Goal: Check status: Check status

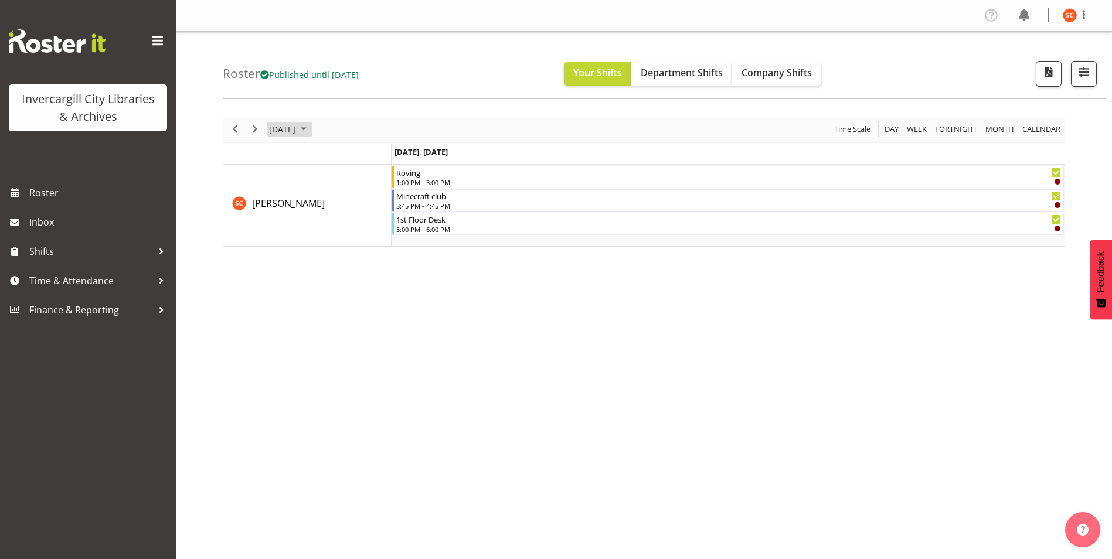
click at [297, 135] on span "[DATE]" at bounding box center [282, 129] width 29 height 15
click at [383, 301] on button "[DATE]" at bounding box center [383, 303] width 40 height 16
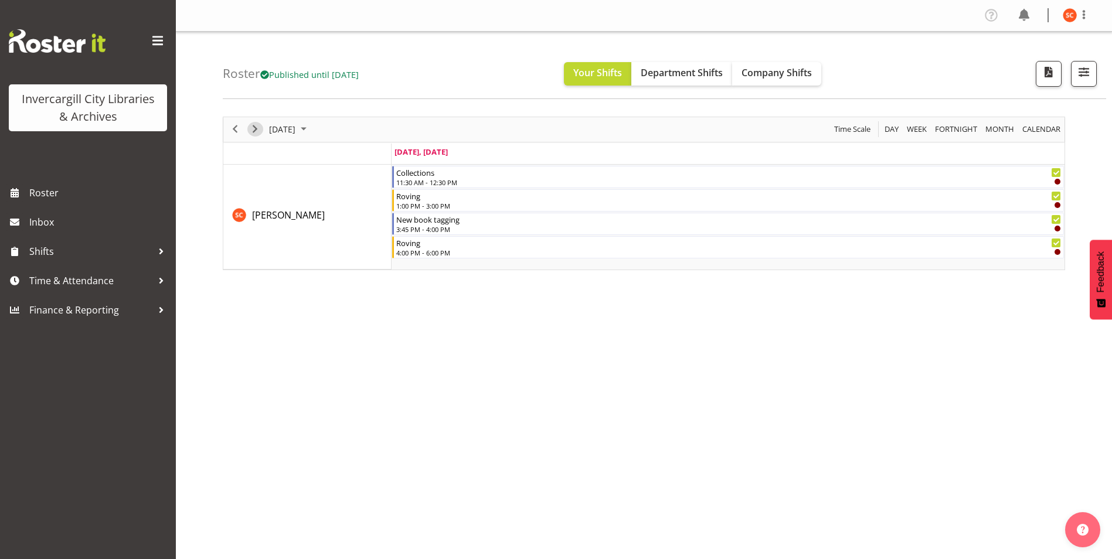
click at [248, 131] on span "Next" at bounding box center [255, 129] width 14 height 15
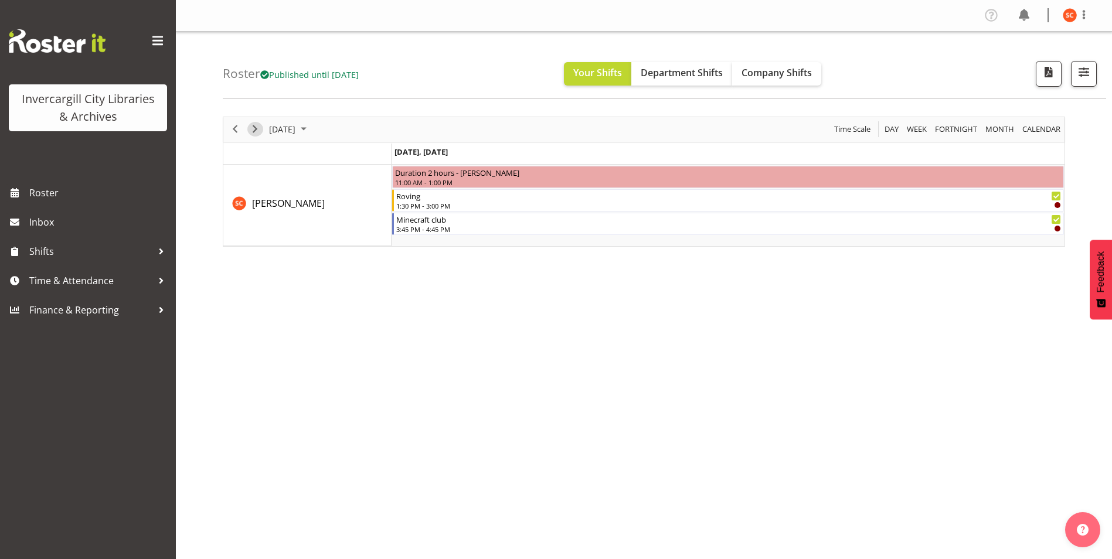
click at [248, 131] on span "Next" at bounding box center [255, 129] width 14 height 15
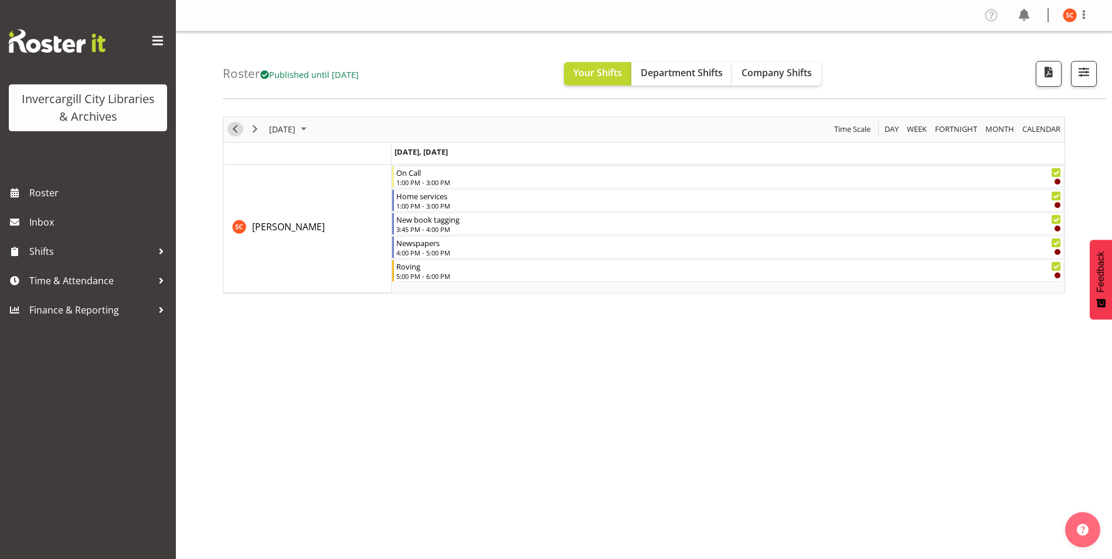
click at [237, 131] on span "Previous" at bounding box center [235, 129] width 14 height 15
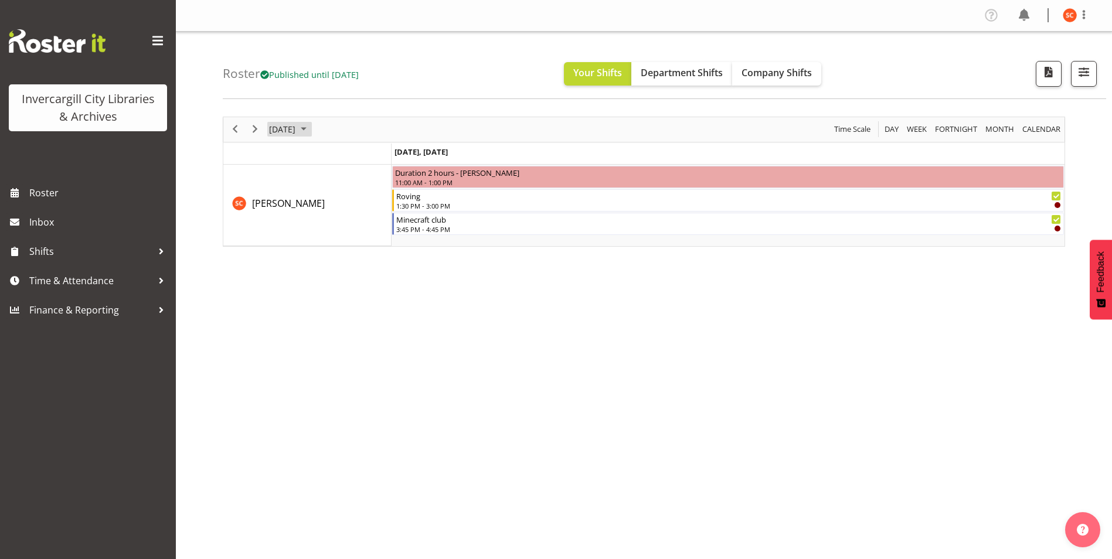
click at [311, 134] on span "September 2025" at bounding box center [304, 129] width 14 height 15
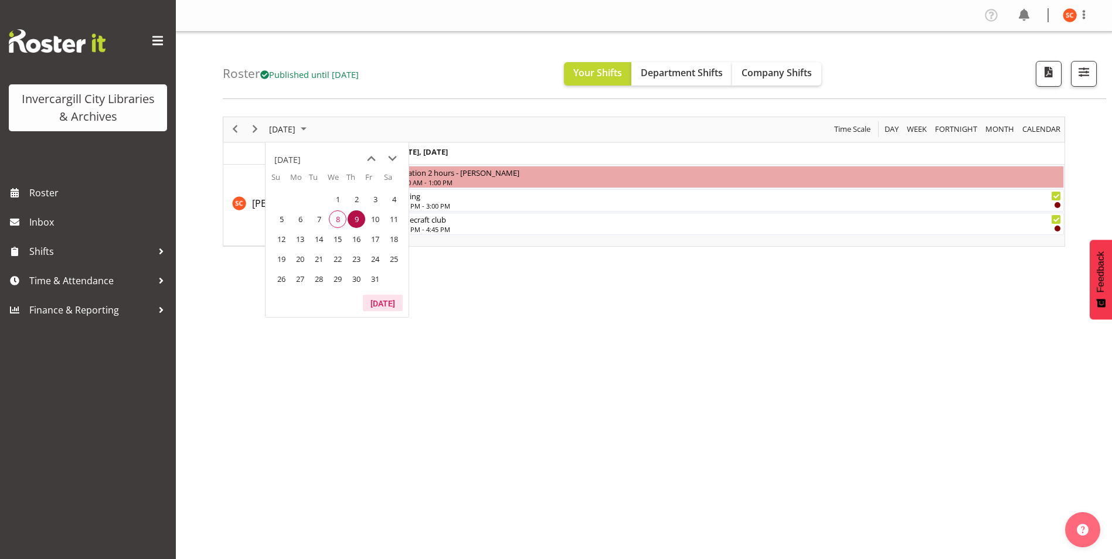
click at [386, 297] on button "[DATE]" at bounding box center [383, 303] width 40 height 16
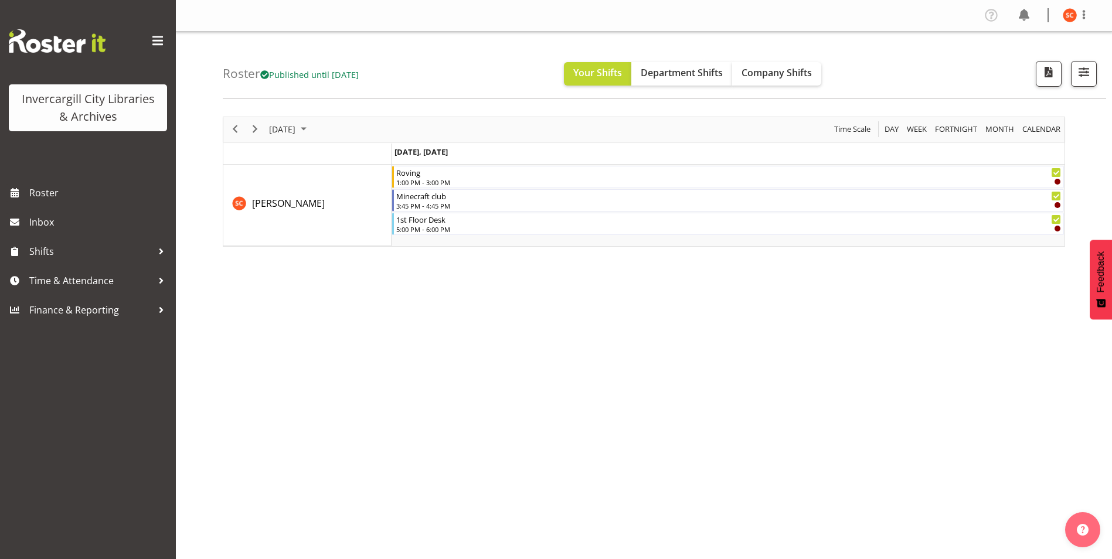
click at [397, 327] on div "[DATE] [DATE] Day Week Fortnight Month calendar Month Agenda Time Scale [DATE],…" at bounding box center [667, 342] width 889 height 469
